Goal: Task Accomplishment & Management: Use online tool/utility

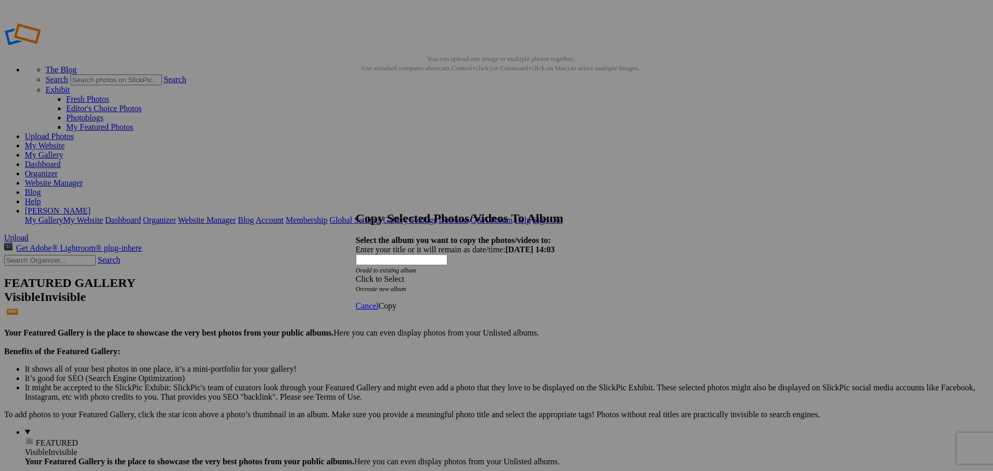
click at [356, 275] on span at bounding box center [356, 279] width 0 height 9
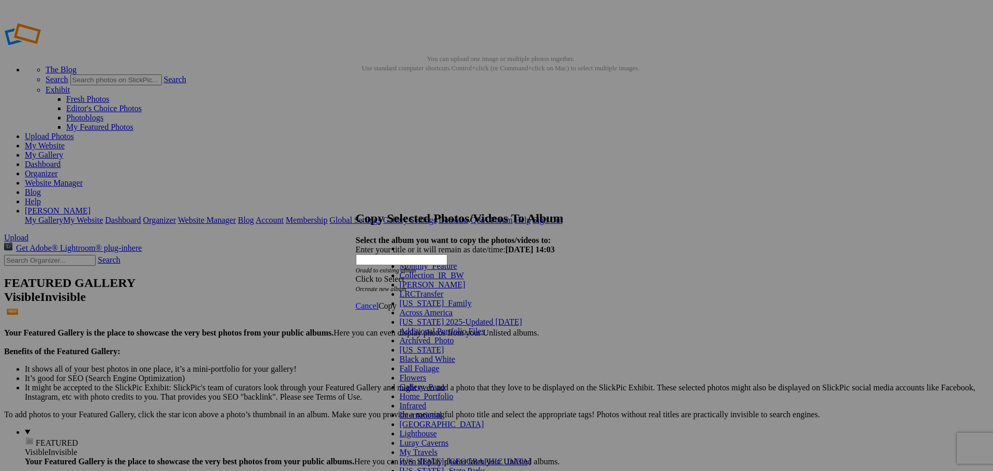
click at [444, 270] on link "Monthly_Feature" at bounding box center [428, 266] width 57 height 9
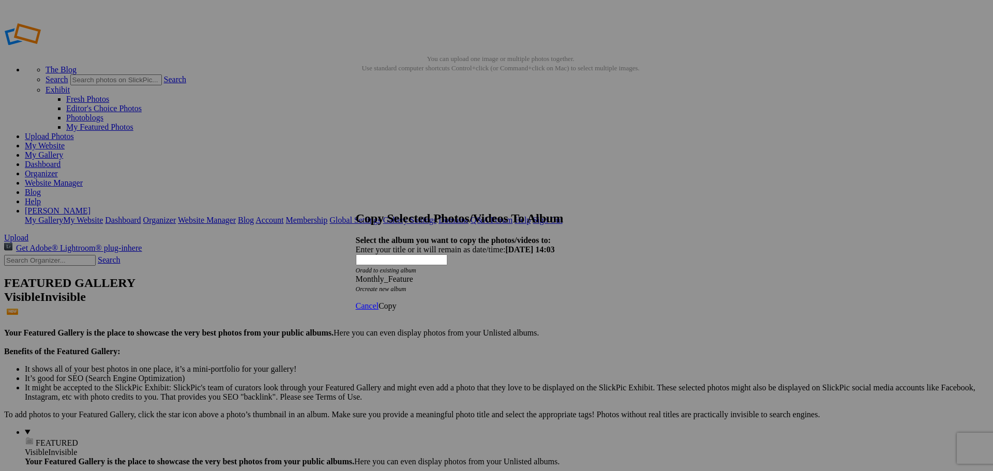
click at [397, 301] on span "Copy" at bounding box center [387, 305] width 18 height 9
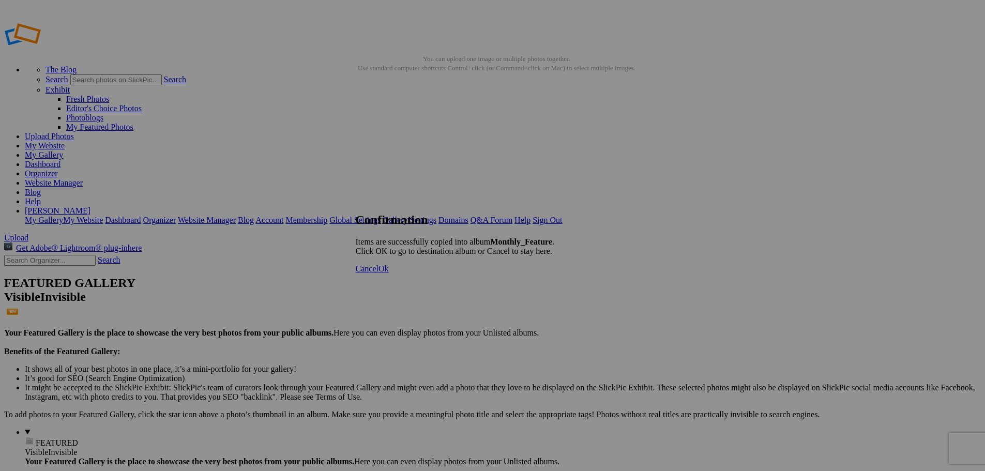
click at [389, 273] on span "Ok" at bounding box center [383, 268] width 10 height 9
